Goal: Task Accomplishment & Management: Complete application form

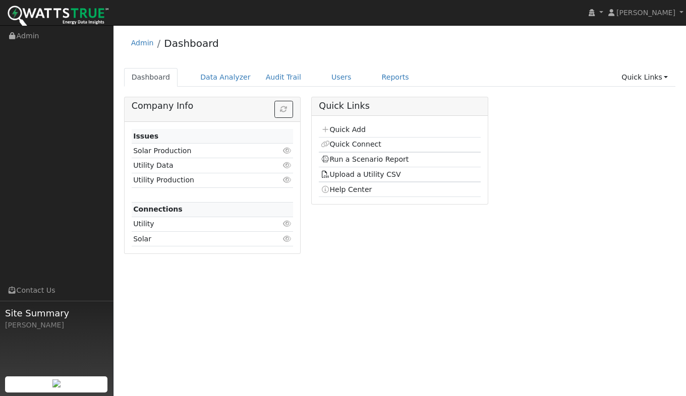
click at [339, 131] on link "Quick Add" at bounding box center [343, 130] width 45 height 8
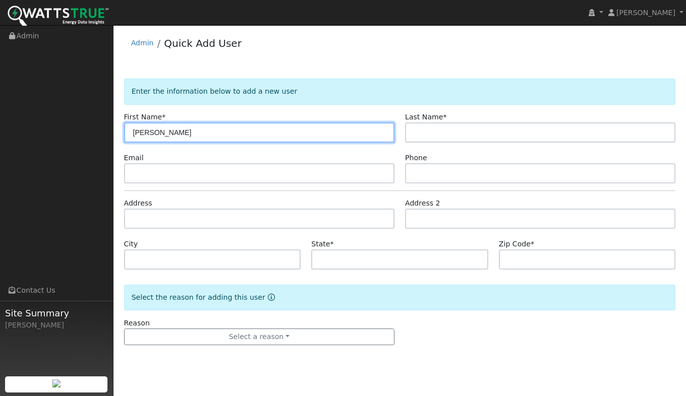
type input "Diane"
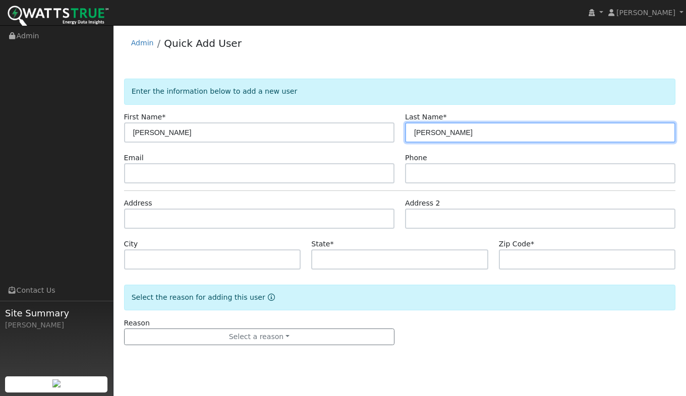
type input "Calvello"
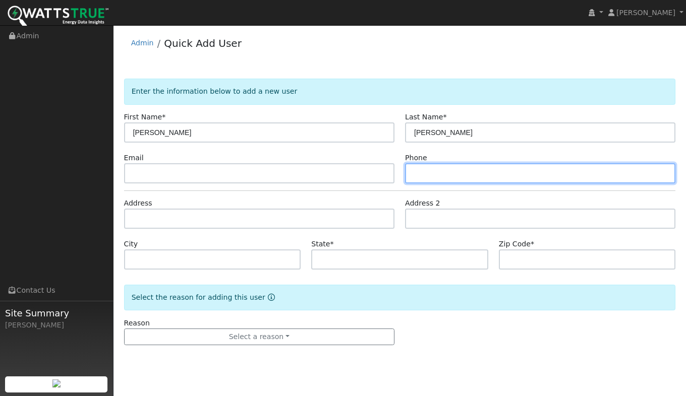
click at [426, 175] on input "text" at bounding box center [540, 173] width 270 height 20
type input "6508887171"
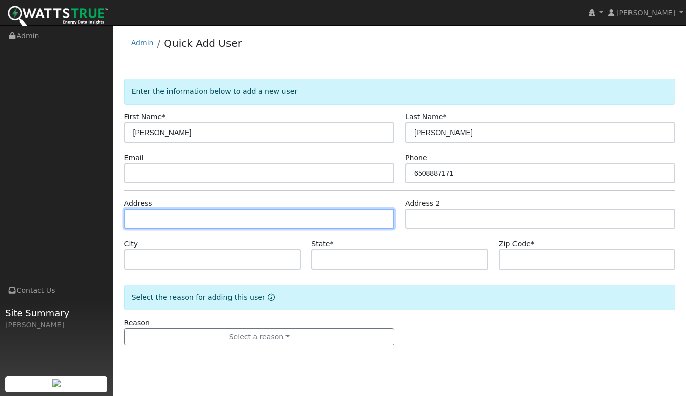
click at [182, 219] on input "text" at bounding box center [259, 219] width 270 height 20
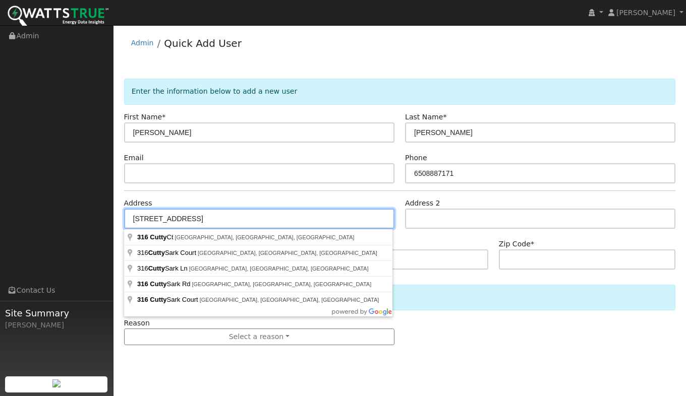
type input "316 Cutty Court"
type input "Pacifica"
type input "CA"
type input "94044"
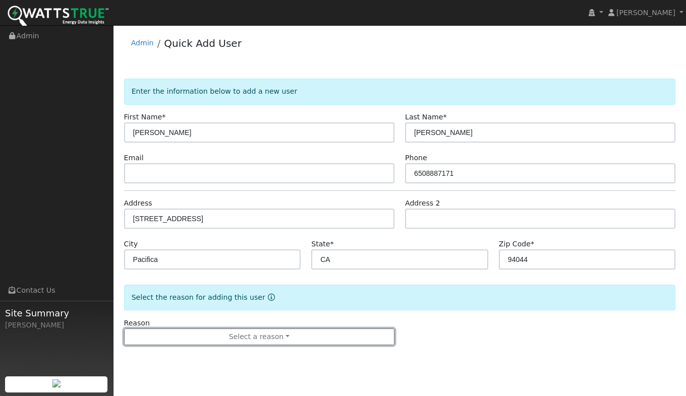
click at [229, 340] on button "Select a reason" at bounding box center [259, 337] width 270 height 17
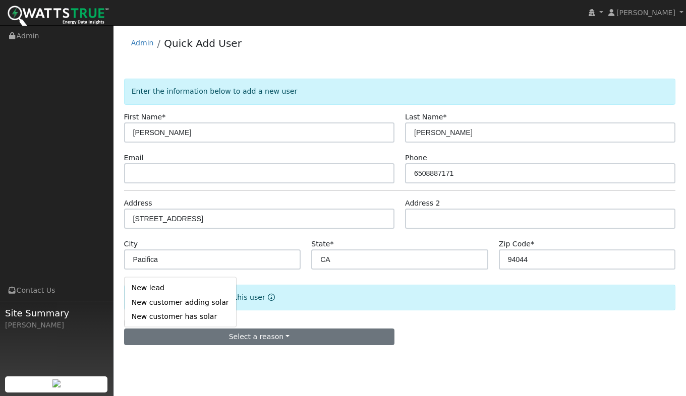
click at [161, 288] on link "New lead" at bounding box center [180, 288] width 111 height 14
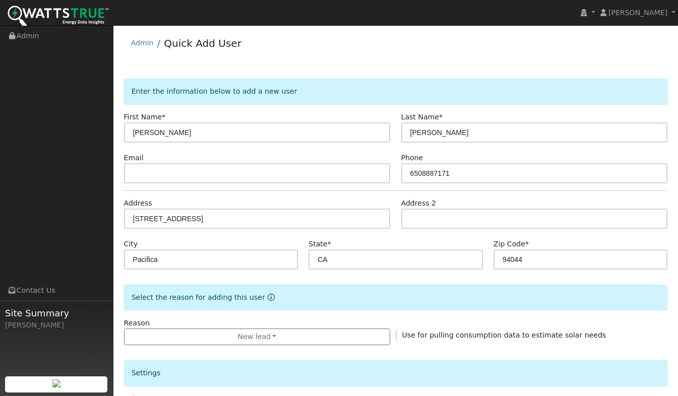
scroll to position [202, 0]
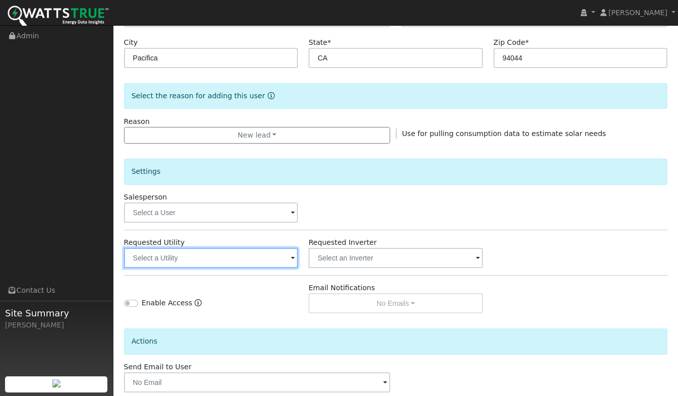
click at [155, 261] on input "text" at bounding box center [211, 258] width 174 height 20
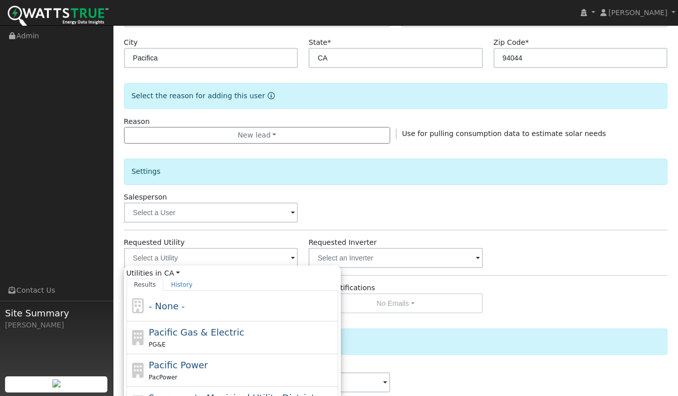
click at [183, 334] on span "Pacific Gas & Electric" at bounding box center [196, 332] width 95 height 11
type input "Pacific Gas & Electric"
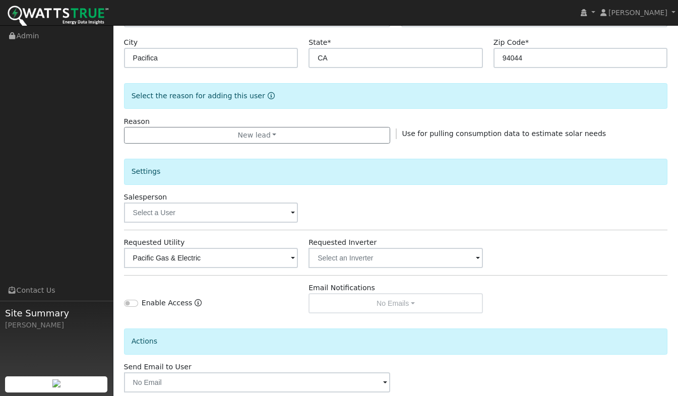
click at [406, 200] on div "Salesperson" at bounding box center [395, 207] width 555 height 31
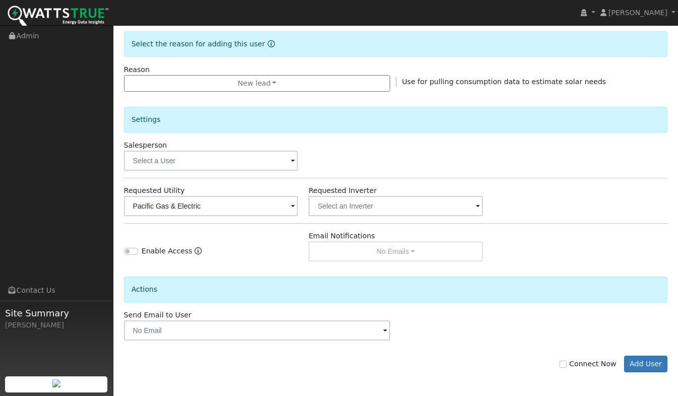
scroll to position [255, 0]
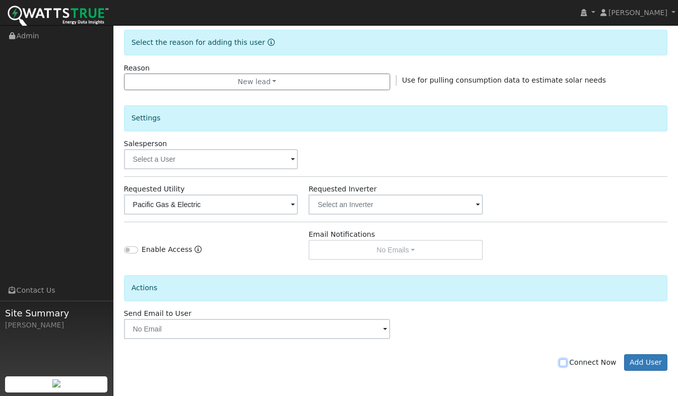
click at [567, 365] on input "Connect Now" at bounding box center [563, 362] width 7 height 7
checkbox input "true"
click at [645, 360] on button "Add User" at bounding box center [646, 362] width 44 height 17
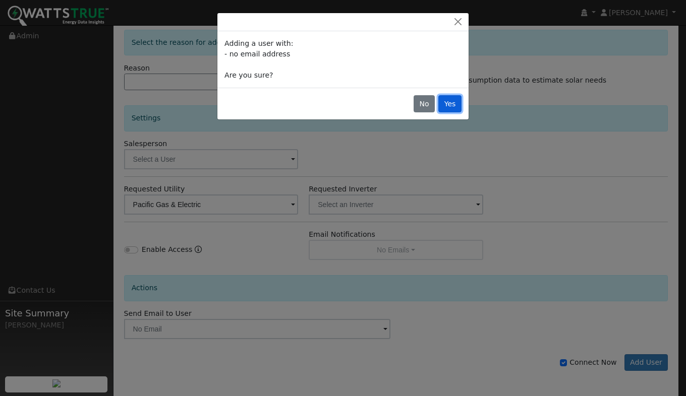
click at [452, 103] on button "Yes" at bounding box center [449, 103] width 23 height 17
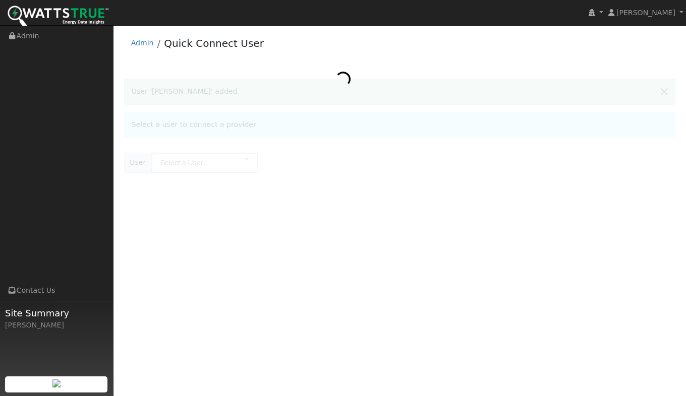
type input "[PERSON_NAME]"
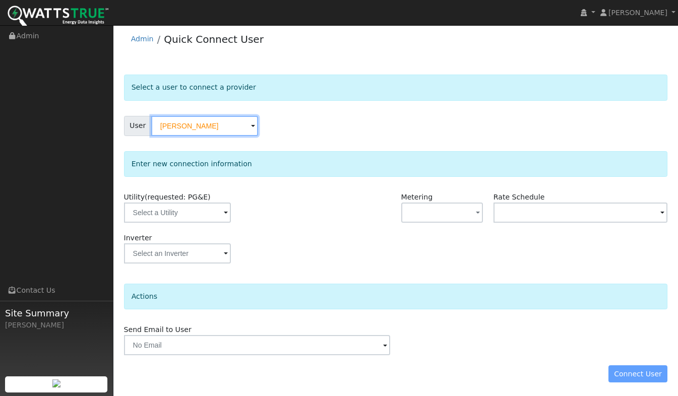
scroll to position [6, 0]
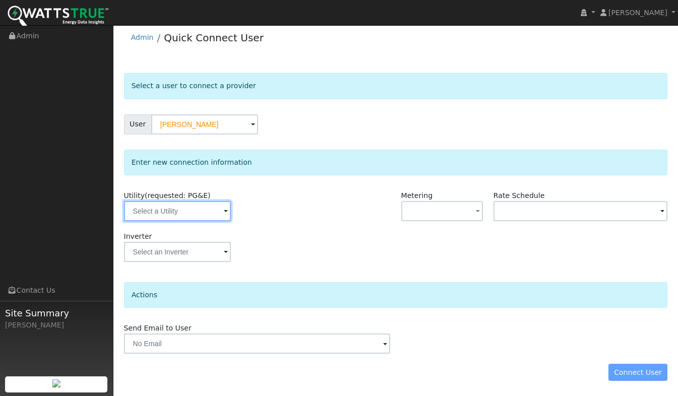
click at [202, 212] on input "text" at bounding box center [177, 211] width 107 height 20
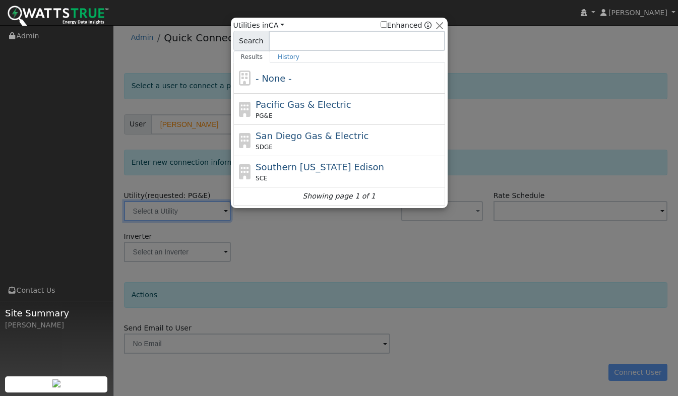
click at [312, 110] on span "Pacific Gas & Electric" at bounding box center [303, 104] width 95 height 11
type input "PG&E"
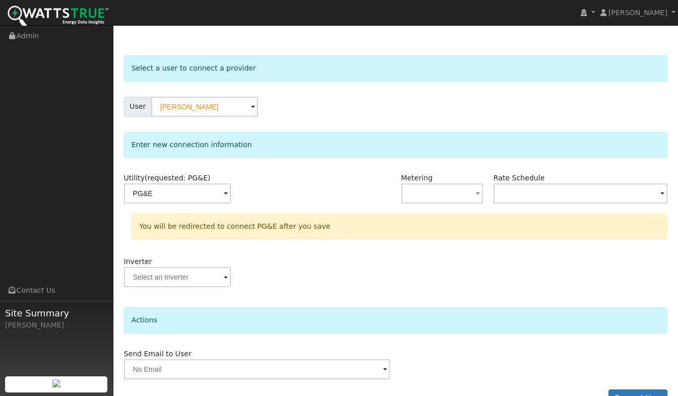
scroll to position [48, 0]
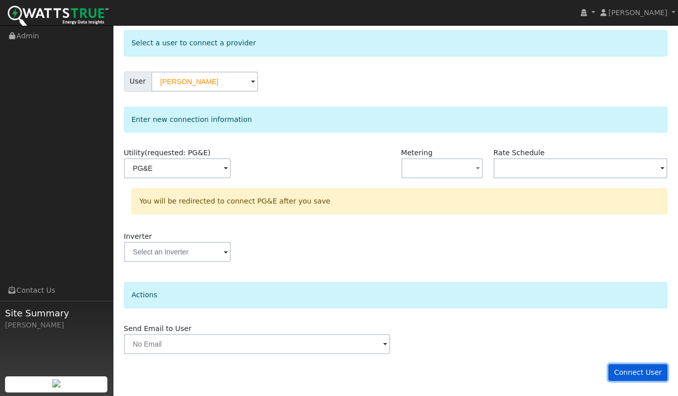
click at [637, 366] on button "Connect User" at bounding box center [637, 372] width 59 height 17
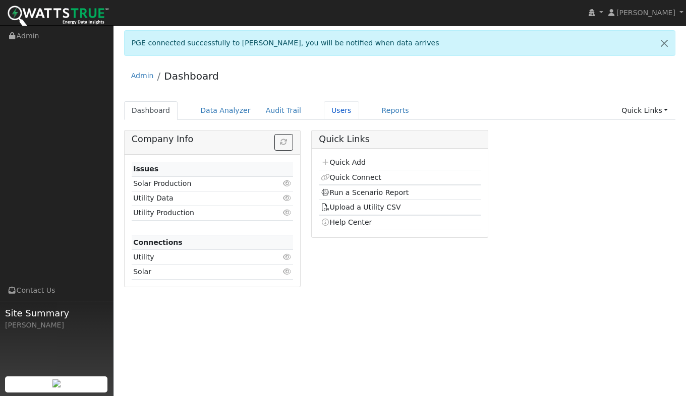
click at [324, 110] on link "Users" at bounding box center [341, 110] width 35 height 19
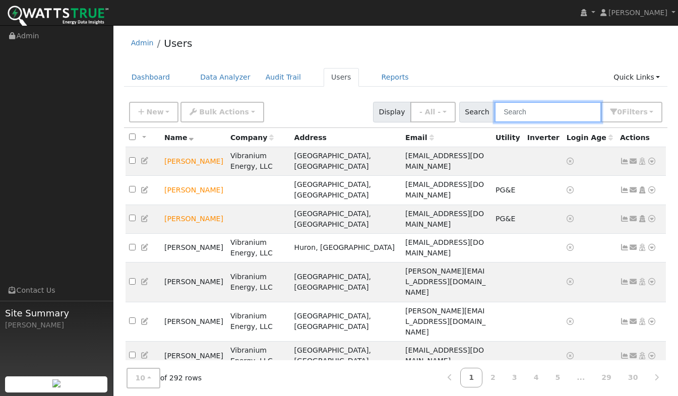
click at [529, 113] on input "text" at bounding box center [548, 112] width 107 height 21
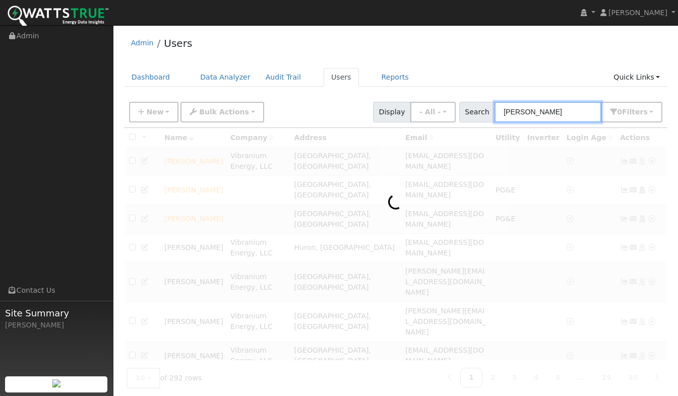
type input "[PERSON_NAME]"
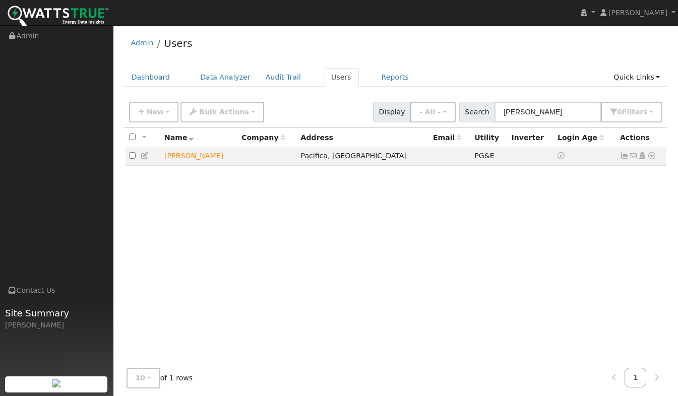
click at [649, 158] on icon at bounding box center [651, 155] width 9 height 7
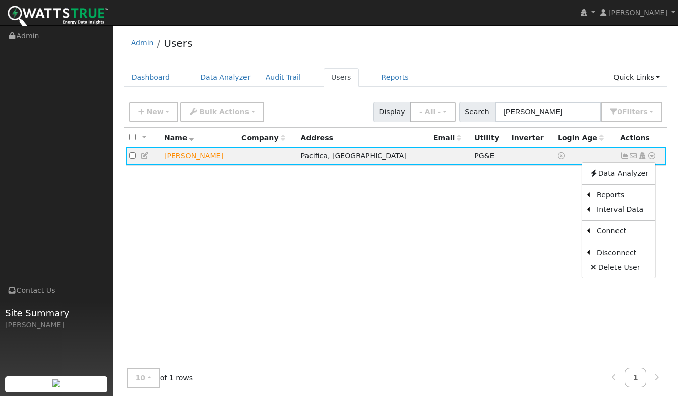
click at [0, 0] on link "Scenario" at bounding box center [0, 0] width 0 height 0
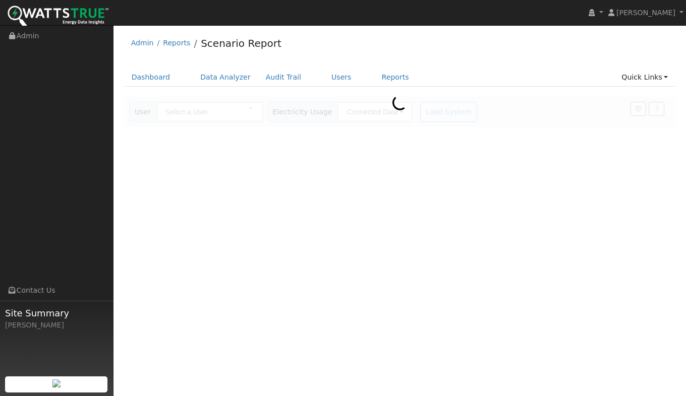
type input "[PERSON_NAME]"
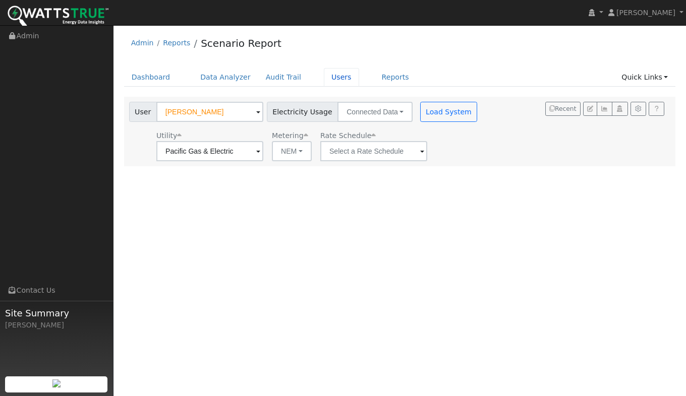
click at [324, 77] on link "Users" at bounding box center [341, 77] width 35 height 19
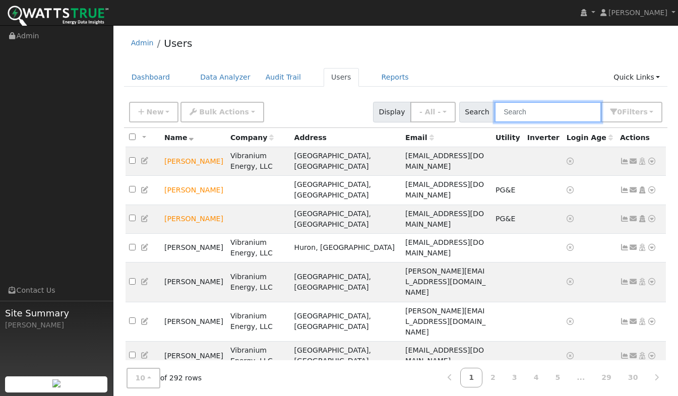
click at [529, 112] on input "text" at bounding box center [548, 112] width 107 height 21
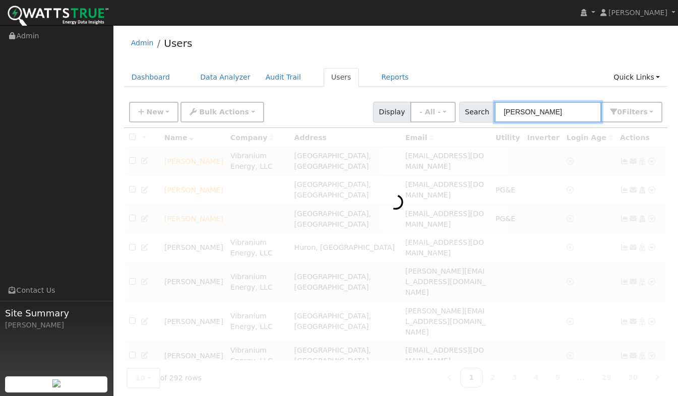
type input "[PERSON_NAME]"
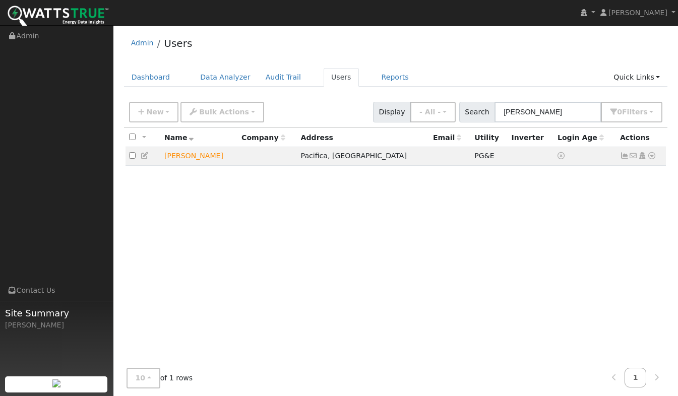
click at [651, 158] on icon at bounding box center [651, 155] width 9 height 7
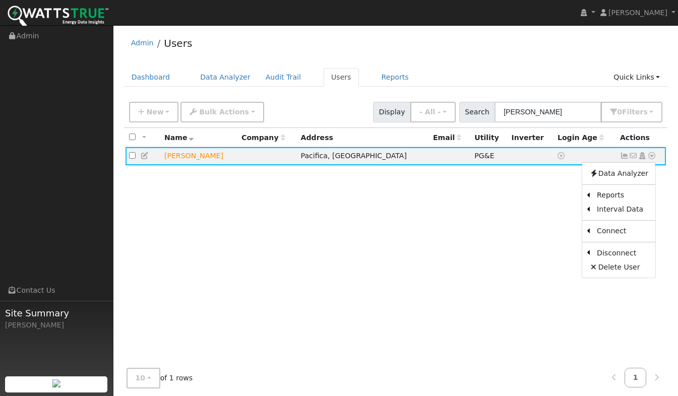
click at [607, 174] on link "Data Analyzer" at bounding box center [618, 173] width 73 height 14
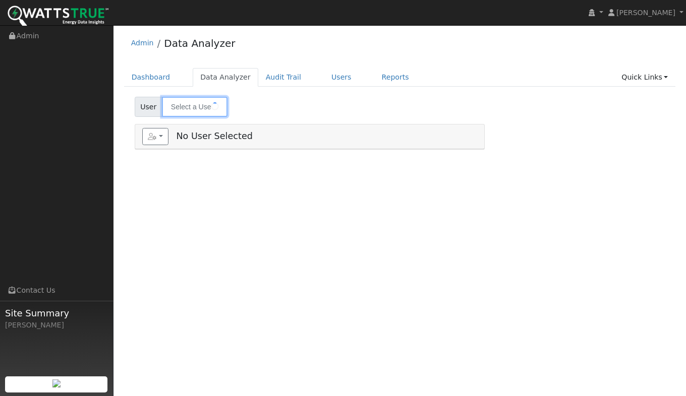
type input "[PERSON_NAME]"
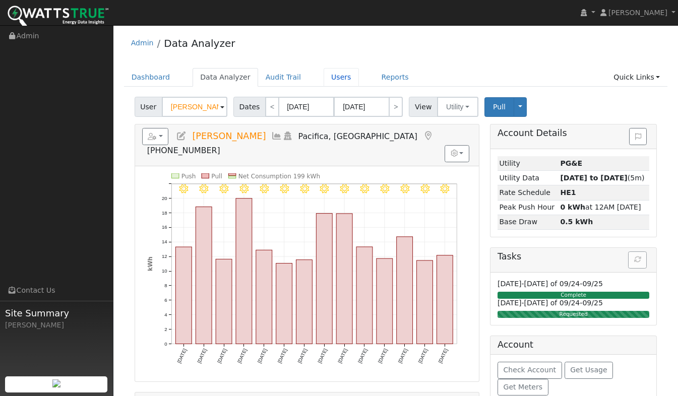
click at [324, 84] on link "Users" at bounding box center [341, 77] width 35 height 19
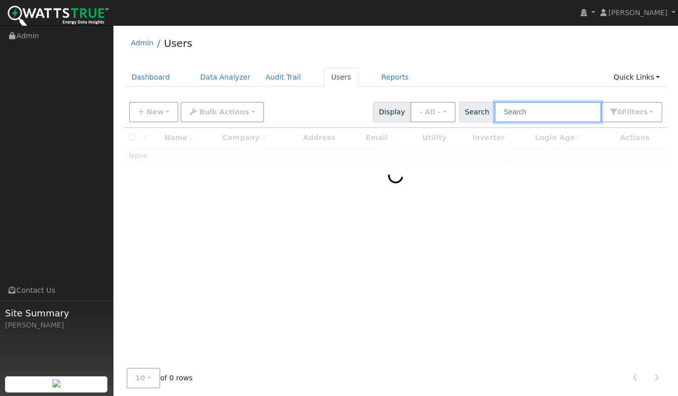
click at [539, 116] on input "text" at bounding box center [548, 112] width 107 height 21
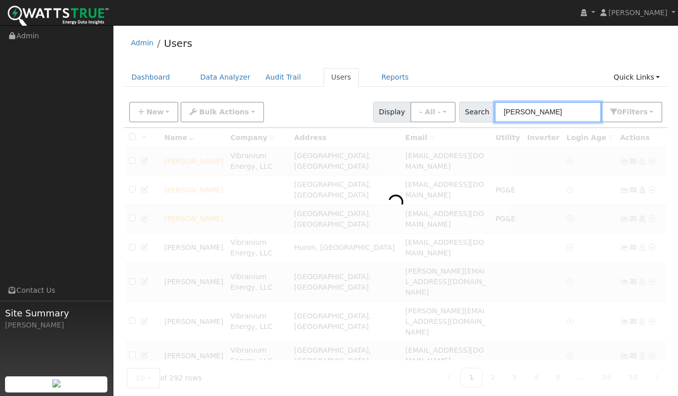
type input "[PERSON_NAME]"
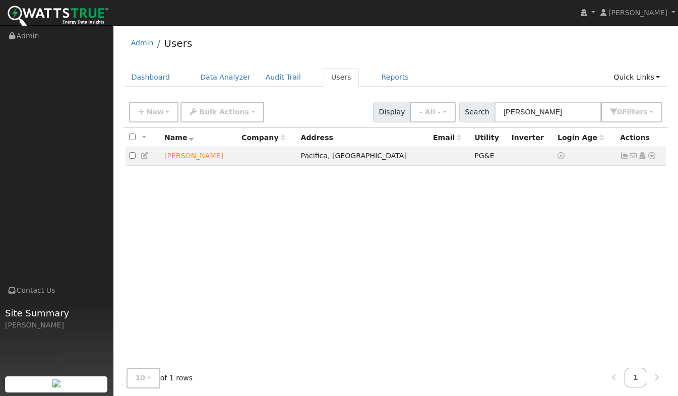
click at [652, 159] on icon at bounding box center [651, 155] width 9 height 7
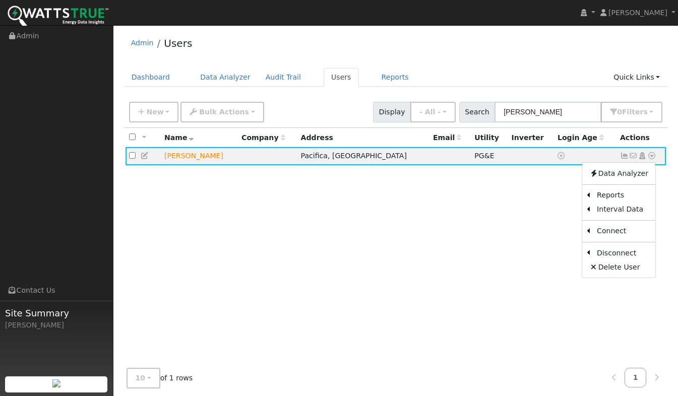
click at [0, 0] on link "Scenario" at bounding box center [0, 0] width 0 height 0
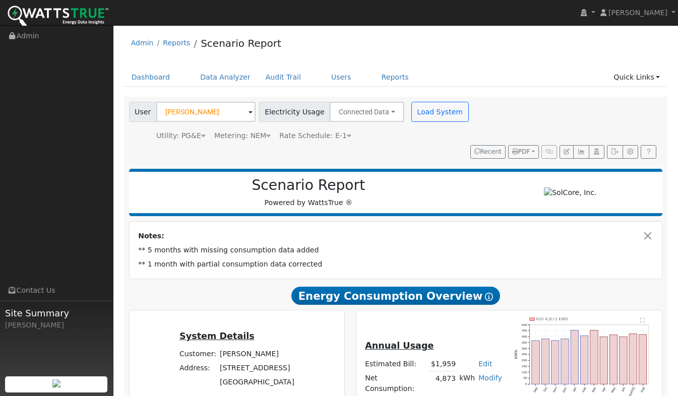
scroll to position [50, 0]
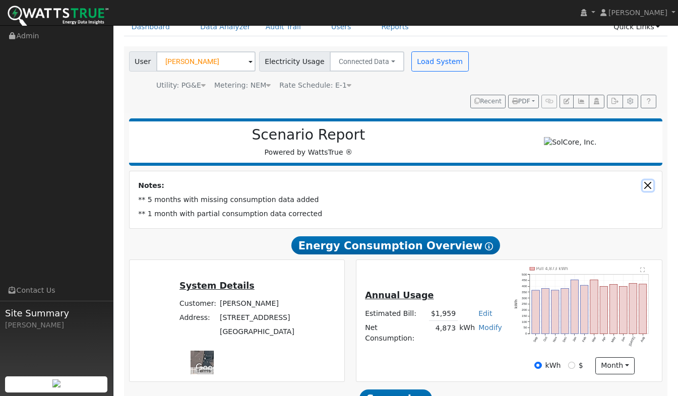
click at [647, 180] on button "Close" at bounding box center [648, 185] width 11 height 11
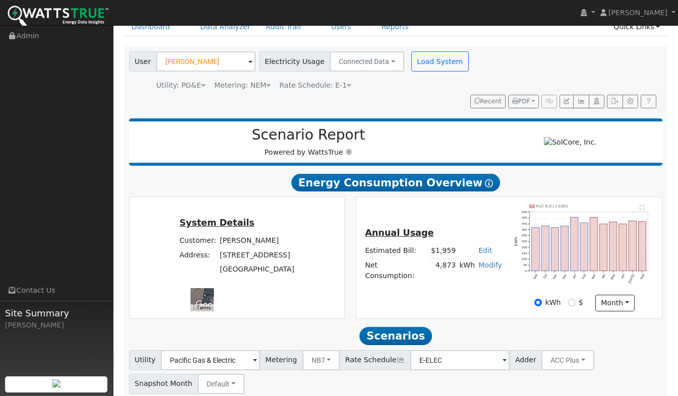
scroll to position [0, 0]
